Goal: Transaction & Acquisition: Purchase product/service

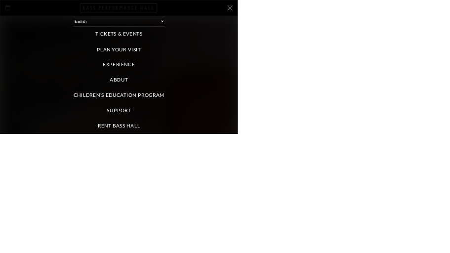
click at [449, 24] on div "Select: English Español Tickets & Events Now On Sale Broadway At The Bass prese…" at bounding box center [225, 126] width 450 height 253
click at [440, 17] on icon at bounding box center [435, 15] width 10 height 10
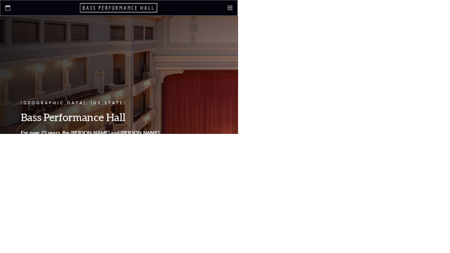
click at [0, 0] on div "Select: English Español" at bounding box center [0, 0] width 0 height 0
click at [0, 0] on icon at bounding box center [0, 0] width 0 height 0
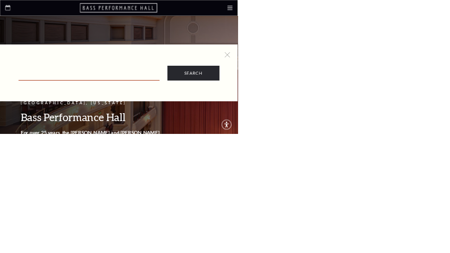
click at [302, 150] on input "text" at bounding box center [168, 142] width 267 height 20
paste input "& Juliet"
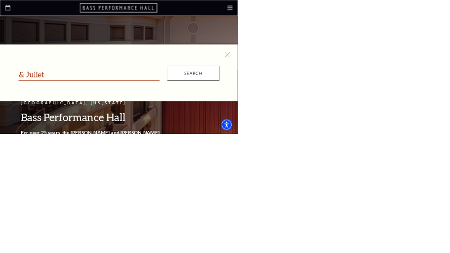
type input "& Juliet"
click at [415, 126] on input "Search" at bounding box center [365, 138] width 99 height 28
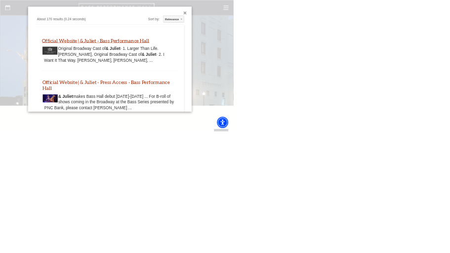
click at [194, 84] on link "Official Website | & Juliet - Bass Performance Hall" at bounding box center [183, 78] width 206 height 11
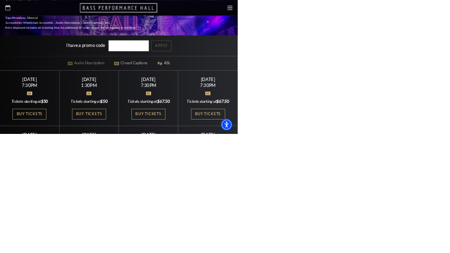
scroll to position [296, 0]
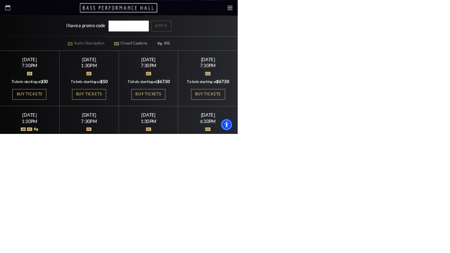
drag, startPoint x: 445, startPoint y: 186, endPoint x: 486, endPoint y: 241, distance: 69.1
click at [426, 186] on link "Buy Tickets" at bounding box center [393, 178] width 64 height 20
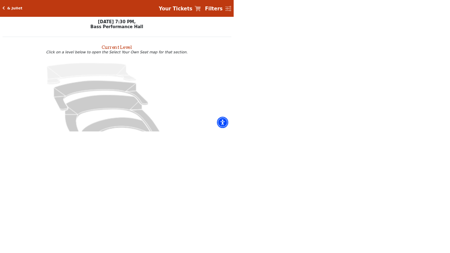
click at [0, 0] on input "Lower Gallery$67.50 - $120\a" at bounding box center [0, 0] width 0 height 0
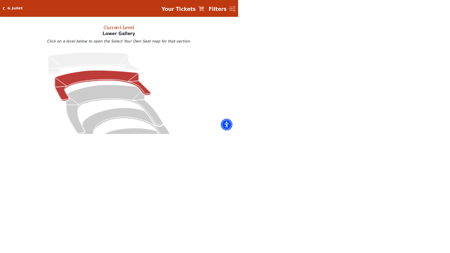
scroll to position [45, 0]
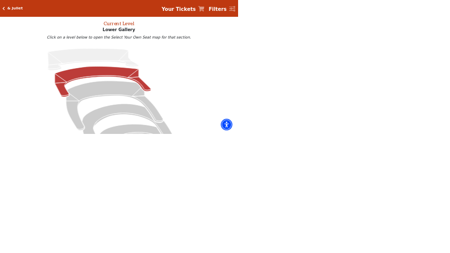
click at [0, 0] on span at bounding box center [0, 0] width 0 height 0
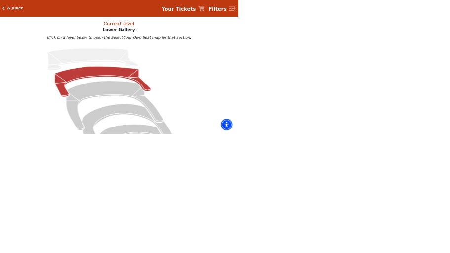
click at [0, 0] on span at bounding box center [0, 0] width 0 height 0
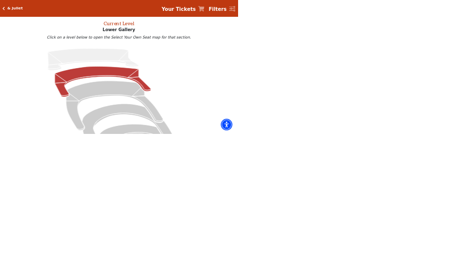
click at [0, 0] on span at bounding box center [0, 0] width 0 height 0
drag, startPoint x: 251, startPoint y: 262, endPoint x: 235, endPoint y: 284, distance: 26.6
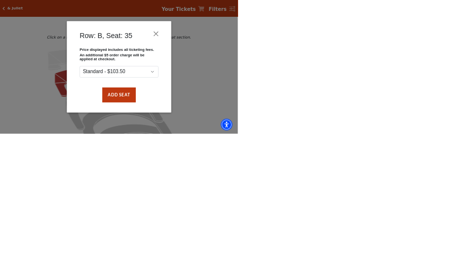
click at [309, 202] on div "Add Seat" at bounding box center [225, 179] width 168 height 46
click at [178, 136] on div "Row: B, Seat: 35 Price displayed includes all ticketing fees. An additional $5 …" at bounding box center [225, 126] width 450 height 253
click at [304, 74] on button "Close" at bounding box center [294, 64] width 19 height 19
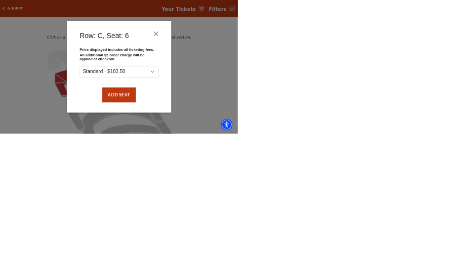
click at [309, 202] on div "Add Seat" at bounding box center [225, 179] width 168 height 46
drag, startPoint x: 443, startPoint y: 250, endPoint x: 443, endPoint y: 258, distance: 7.9
click at [309, 202] on div "Add Seat" at bounding box center [225, 179] width 168 height 46
click at [256, 193] on button "Add Seat" at bounding box center [224, 179] width 63 height 28
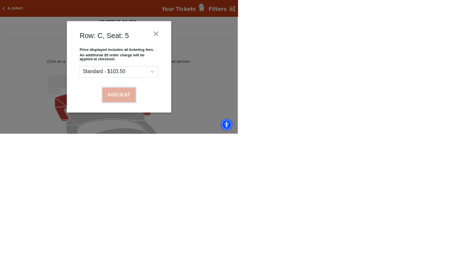
click at [256, 193] on button "Add Seat" at bounding box center [224, 179] width 63 height 28
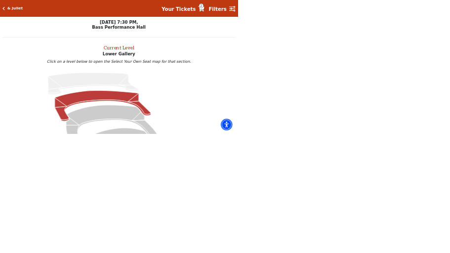
click at [260, 200] on button "Add Seat" at bounding box center [225, 184] width 70 height 31
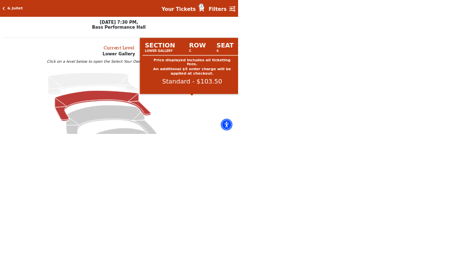
drag, startPoint x: 362, startPoint y: 187, endPoint x: 362, endPoint y: 199, distance: 12.8
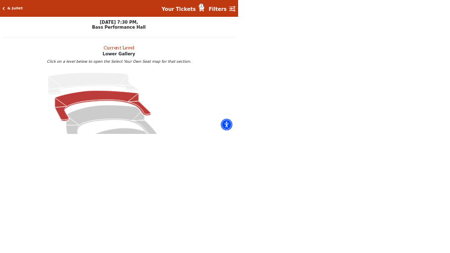
drag, startPoint x: 362, startPoint y: 223, endPoint x: 391, endPoint y: 300, distance: 82.8
drag, startPoint x: 379, startPoint y: 282, endPoint x: 409, endPoint y: 218, distance: 70.7
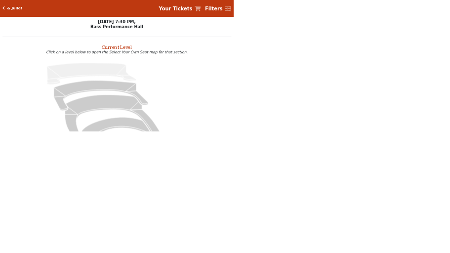
click at [0, 0] on input "radio" at bounding box center [0, 0] width 0 height 0
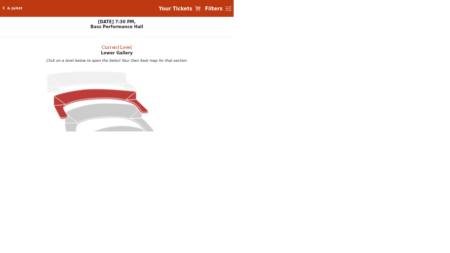
scroll to position [45, 0]
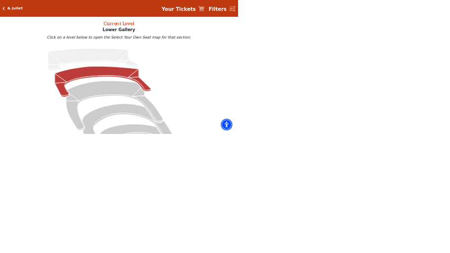
click at [0, 0] on span at bounding box center [0, 0] width 0 height 0
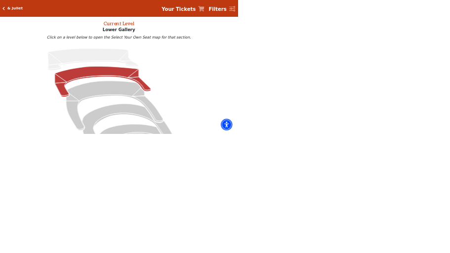
click at [0, 0] on span at bounding box center [0, 0] width 0 height 0
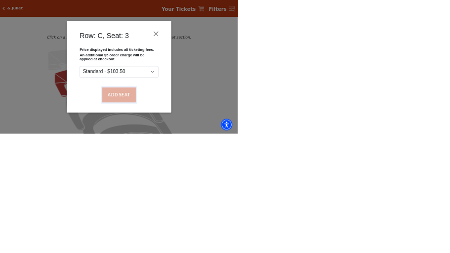
click at [256, 193] on button "Add Seat" at bounding box center [224, 179] width 63 height 28
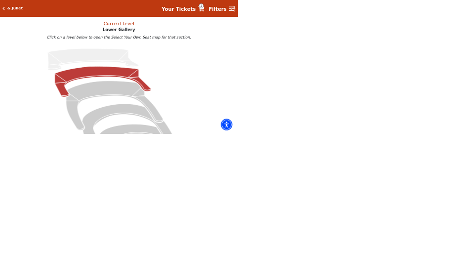
scroll to position [0, 0]
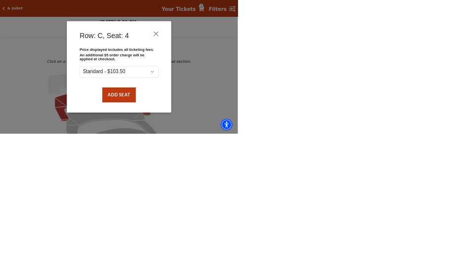
click at [309, 202] on div "Add Seat" at bounding box center [225, 179] width 168 height 46
click at [256, 193] on button "Add Seat" at bounding box center [224, 179] width 63 height 28
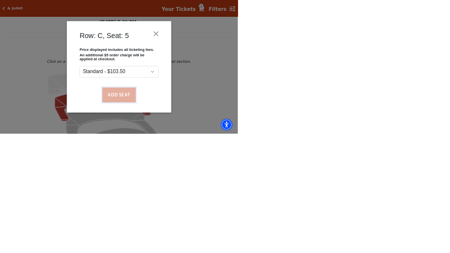
click at [256, 193] on button "Add Seat" at bounding box center [224, 179] width 63 height 28
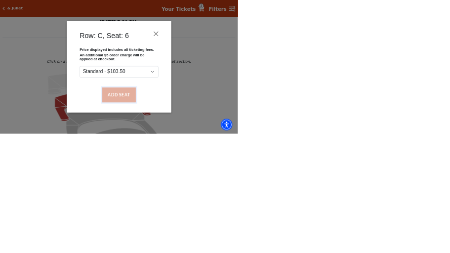
click at [256, 193] on button "Add Seat" at bounding box center [224, 179] width 63 height 28
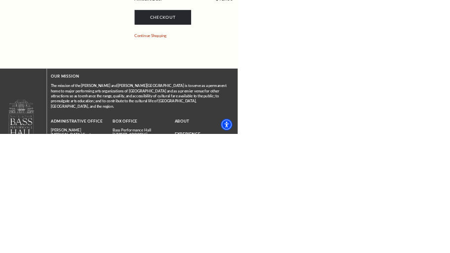
scroll to position [1086, 0]
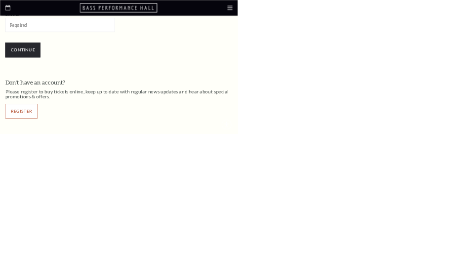
click at [71, 225] on link "Register" at bounding box center [40, 211] width 61 height 28
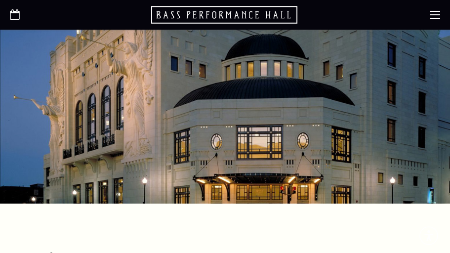
select select "1"
select select "[GEOGRAPHIC_DATA]"
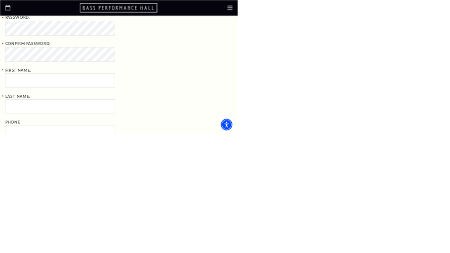
scroll to position [197, 0]
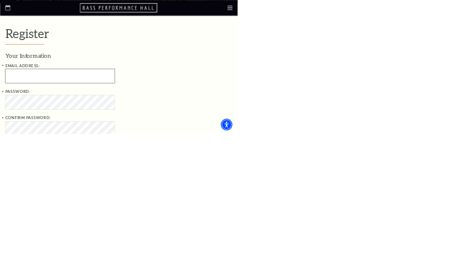
click at [148, 157] on input "Email Address:" at bounding box center [113, 143] width 207 height 27
paste input "jaylordchang171@gmail.com"
type input "jaylordchang171@gmail.com"
click at [159, 252] on div "Password: Confirm Password: First Name:" at bounding box center [170, 236] width 321 height 139
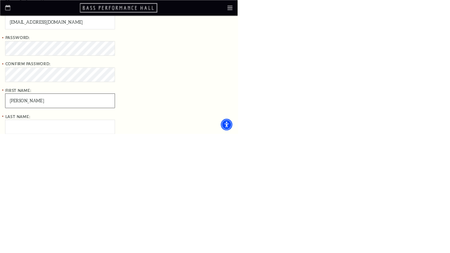
scroll to position [395, 0]
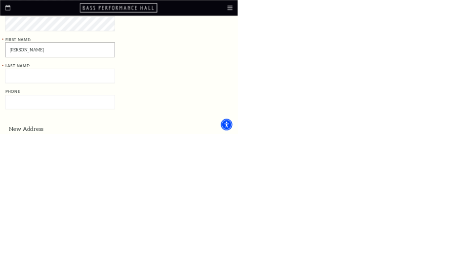
type input "Chang"
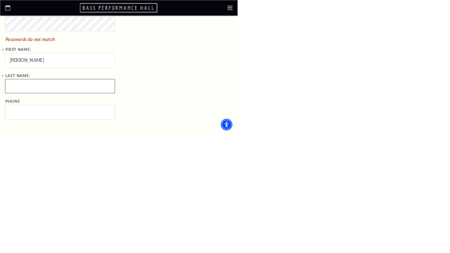
click at [165, 215] on div "Last Name: Phone" at bounding box center [170, 182] width 321 height 89
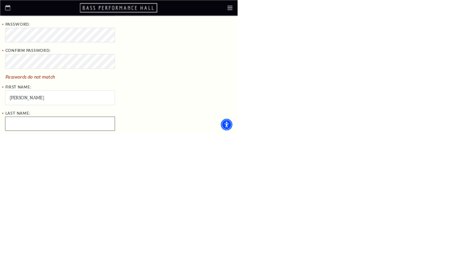
scroll to position [296, 0]
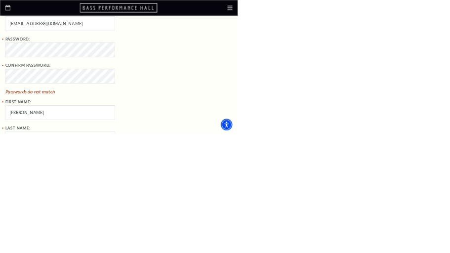
click at [190, 177] on div "Confirm Password: Passwords do not match" at bounding box center [170, 147] width 321 height 59
click at [154, 252] on input "Last Name:" at bounding box center [113, 242] width 207 height 27
click at [153, 252] on input "Last Name:" at bounding box center [113, 242] width 207 height 27
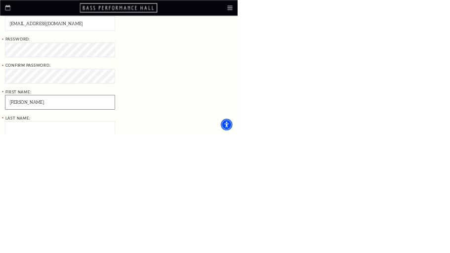
drag, startPoint x: 174, startPoint y: 270, endPoint x: 76, endPoint y: 270, distance: 97.7
type input "Jayord"
click at [156, 252] on input "Last Name:" at bounding box center [113, 242] width 207 height 27
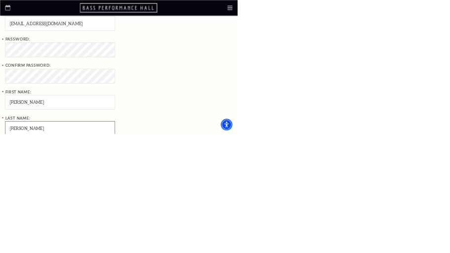
type input "Chang"
paste input "7520 Arbor Hill Dr, Fort Worth, TX 76120"
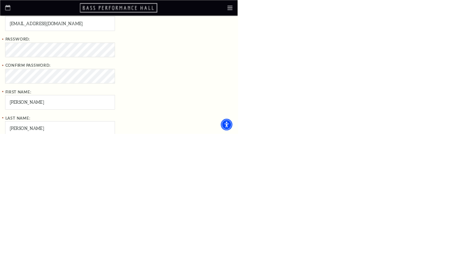
drag, startPoint x: 521, startPoint y: 179, endPoint x: 512, endPoint y: 179, distance: 9.4
type input "7520 Arbor Hill Dr, Fort Worth, TX 76120"
paste input "Fort Worth"
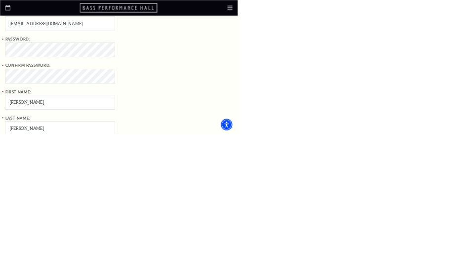
type input "Fort Worth"
paste input "76120"
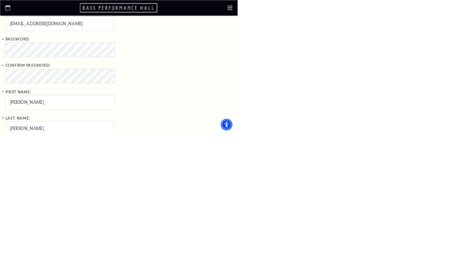
type input "76120"
drag, startPoint x: 508, startPoint y: 169, endPoint x: 758, endPoint y: 205, distance: 252.9
type input "7520 Arbor Hill Dr"
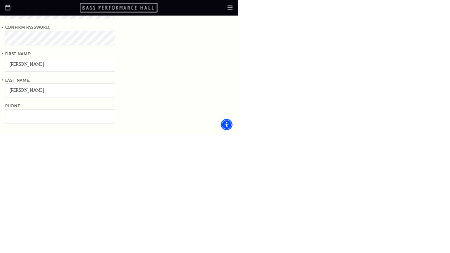
scroll to position [395, 0]
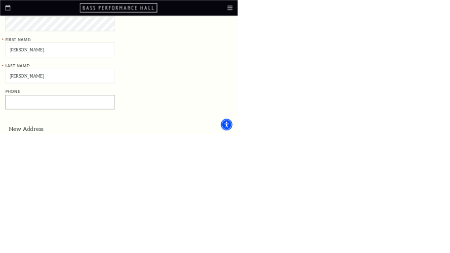
click at [138, 207] on input "Phone" at bounding box center [113, 193] width 207 height 27
paste input "8178256417"
type input "817-825-6417"
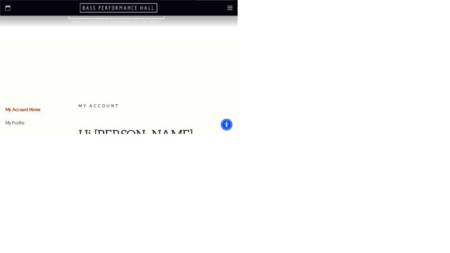
click at [0, 0] on link "Cart (1 item)" at bounding box center [0, 0] width 0 height 0
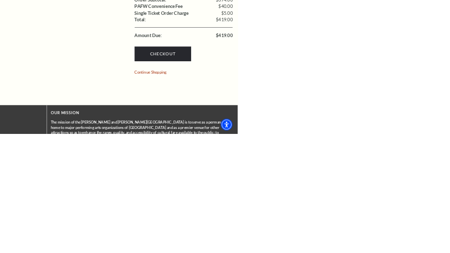
scroll to position [987, 0]
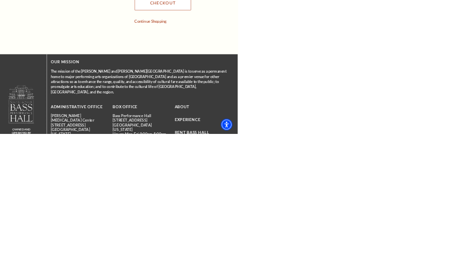
click at [361, 20] on link "Checkout" at bounding box center [308, 6] width 107 height 28
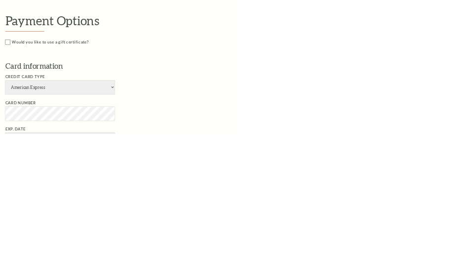
scroll to position [592, 0]
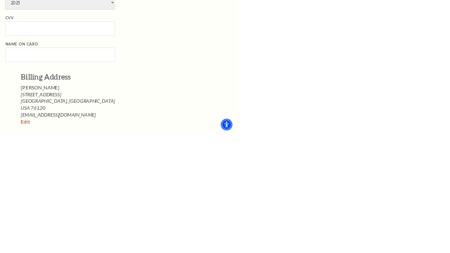
select select "24"
drag, startPoint x: 243, startPoint y: 186, endPoint x: 256, endPoint y: 186, distance: 12.3
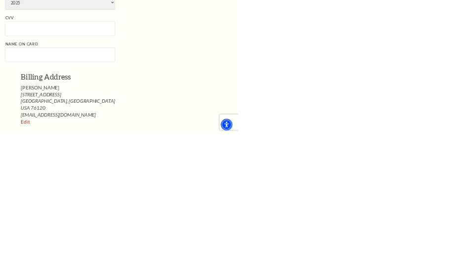
select select "11"
click at [192, 18] on select "2025 2026 2027 2028 2029 2030 2031 2032 2033 2034" at bounding box center [113, 4] width 207 height 27
select select "2028"
click at [119, 18] on select "2025 2026 2027 2028 2029 2030 2031 2032 2033 2034" at bounding box center [113, 4] width 207 height 27
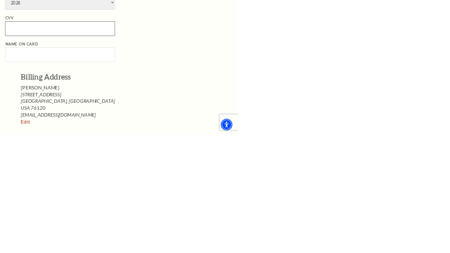
click at [143, 68] on input "CVV" at bounding box center [113, 53] width 207 height 27
paste input "147"
type input "147"
click at [176, 117] on input "Name on Card" at bounding box center [113, 103] width 207 height 27
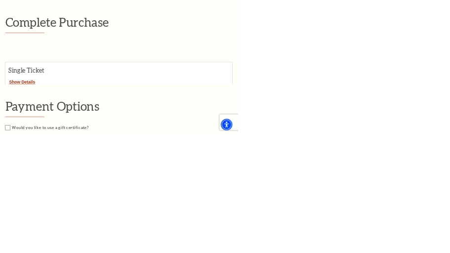
scroll to position [0, 0]
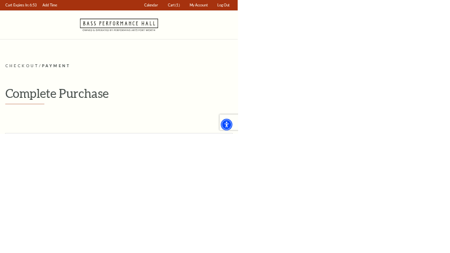
type input "[PERSON_NAME]"
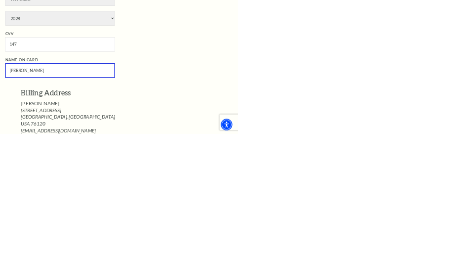
scroll to position [790, 0]
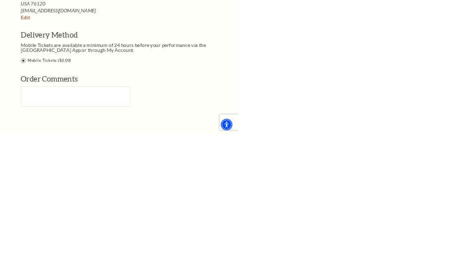
click at [0, 0] on input "Ticketing Guidelines You agree to all Terms and Conditions outlined in our Tick…" at bounding box center [0, 0] width 0 height 0
